Goal: Task Accomplishment & Management: Manage account settings

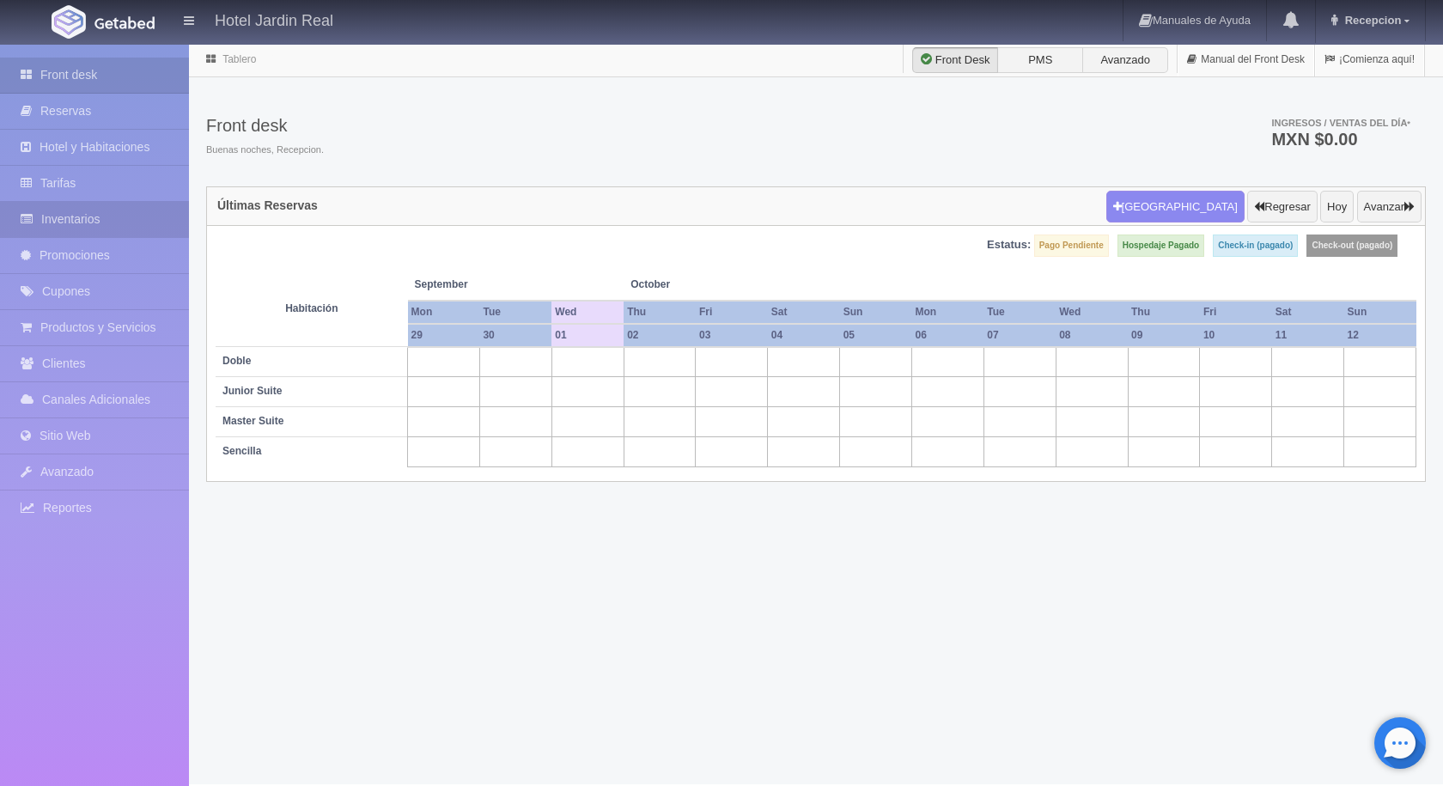
click at [133, 225] on link "Inventarios" at bounding box center [94, 219] width 189 height 35
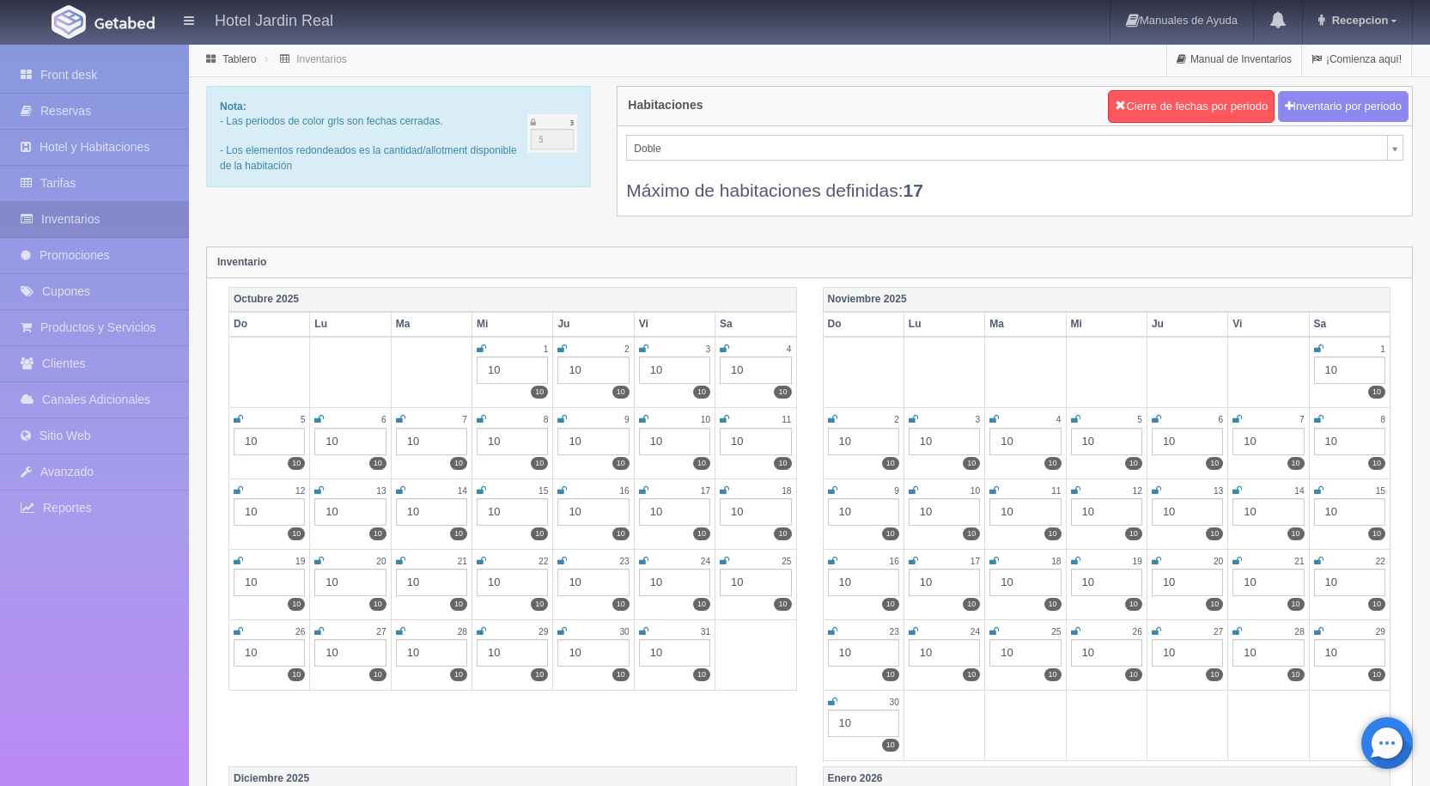
click at [503, 368] on div "10" at bounding box center [512, 370] width 71 height 27
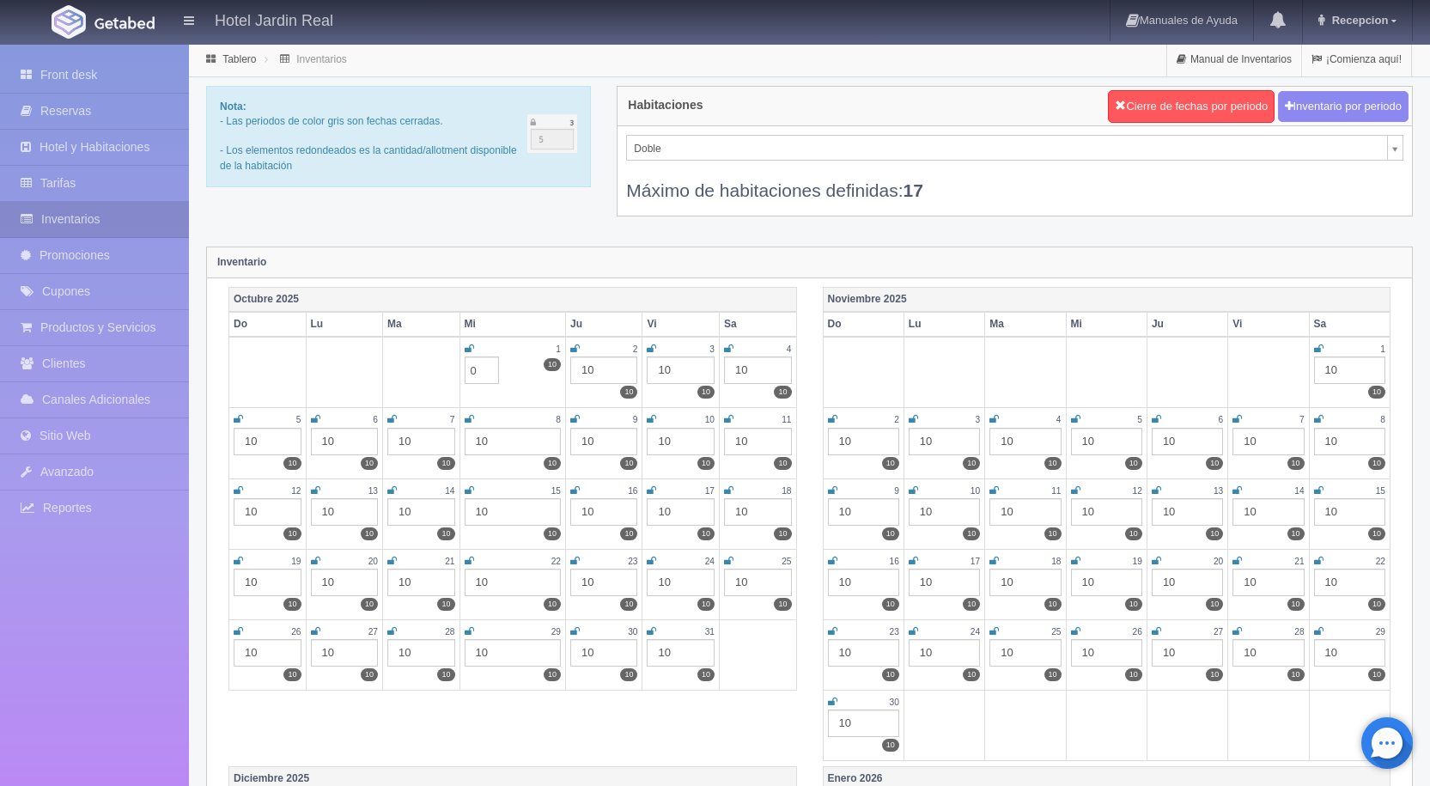
type input "0"
click at [546, 276] on div "Inventario" at bounding box center [809, 262] width 1205 height 31
click at [471, 351] on icon at bounding box center [471, 349] width 9 height 10
click at [509, 262] on div "Inventario" at bounding box center [809, 262] width 1205 height 31
click at [418, 347] on td at bounding box center [424, 372] width 78 height 71
